Goal: Transaction & Acquisition: Subscribe to service/newsletter

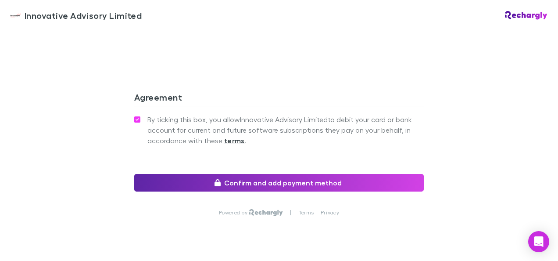
scroll to position [821, 0]
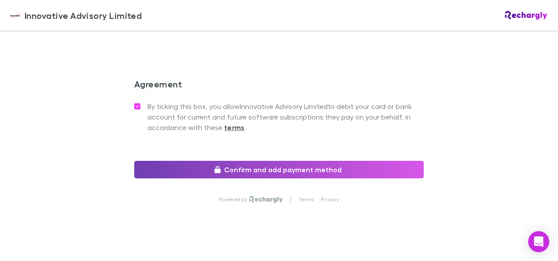
click at [242, 166] on button "Confirm and add payment method" at bounding box center [279, 170] width 290 height 18
